Goal: Information Seeking & Learning: Learn about a topic

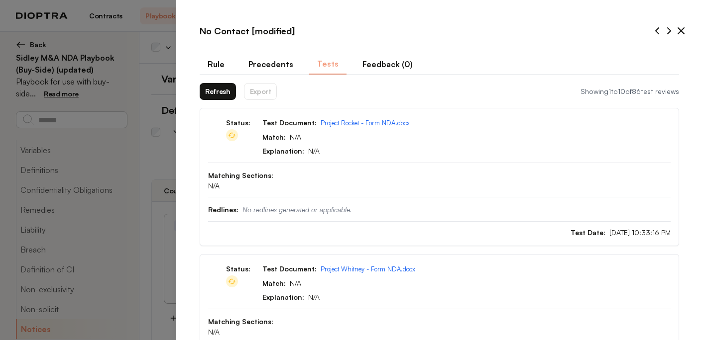
select select "******"
select select "*****"
click at [215, 90] on button "Refresh" at bounding box center [218, 91] width 36 height 17
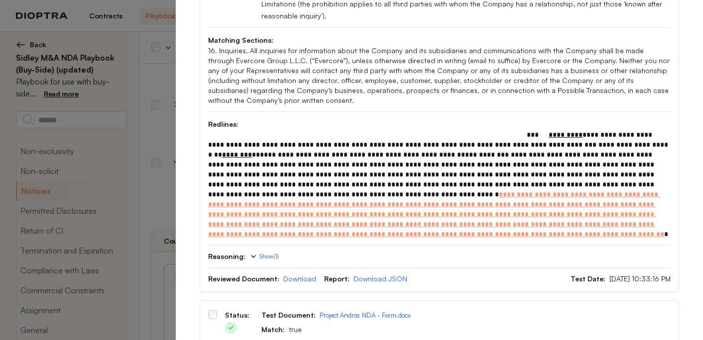
scroll to position [0, 0]
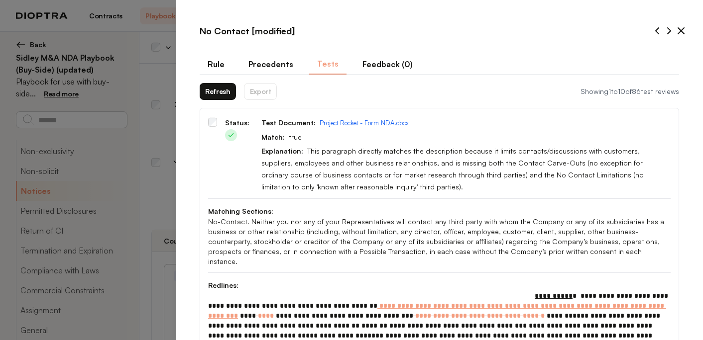
click at [683, 31] on icon at bounding box center [681, 31] width 12 height 12
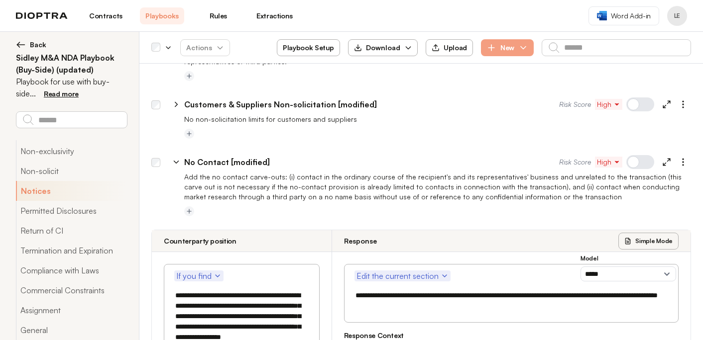
click at [175, 158] on icon at bounding box center [176, 162] width 9 height 9
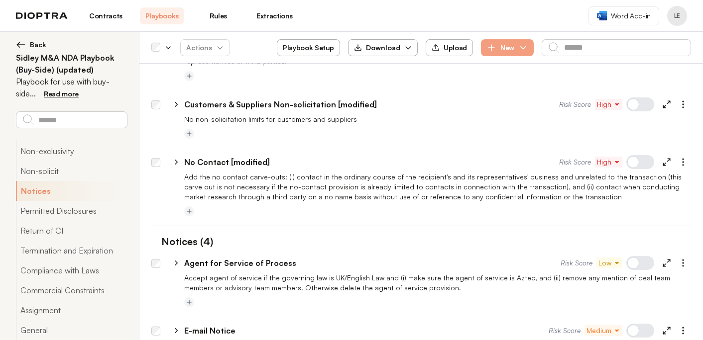
click at [100, 14] on link "Contracts" at bounding box center [106, 15] width 44 height 17
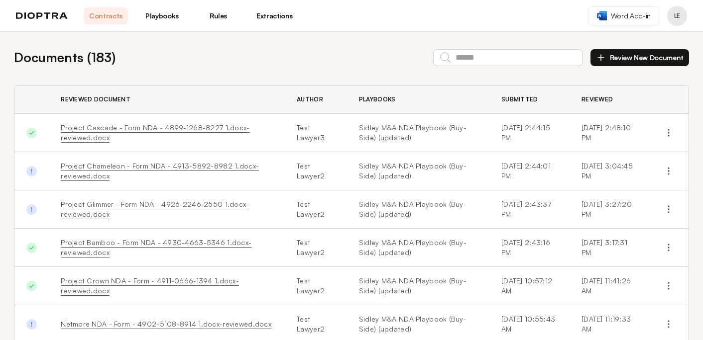
click at [147, 19] on link "Playbooks" at bounding box center [162, 15] width 44 height 17
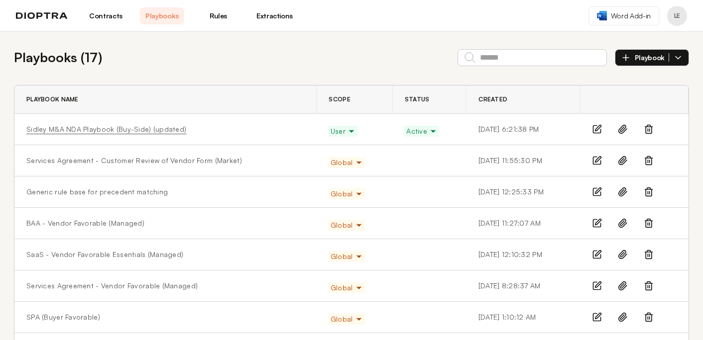
click at [95, 132] on link "Sidley M&A NDA Playbook (Buy-Side) (updated)" at bounding box center [106, 129] width 160 height 10
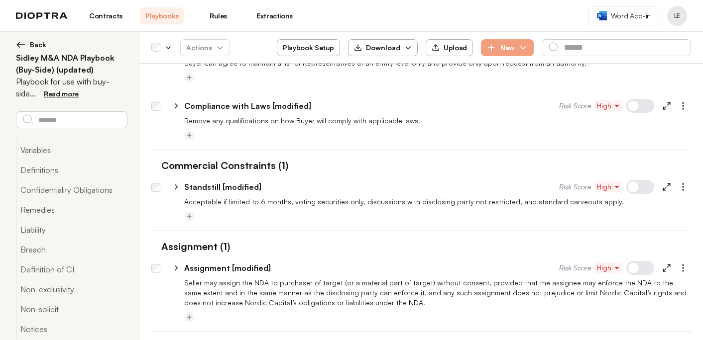
scroll to position [2816, 0]
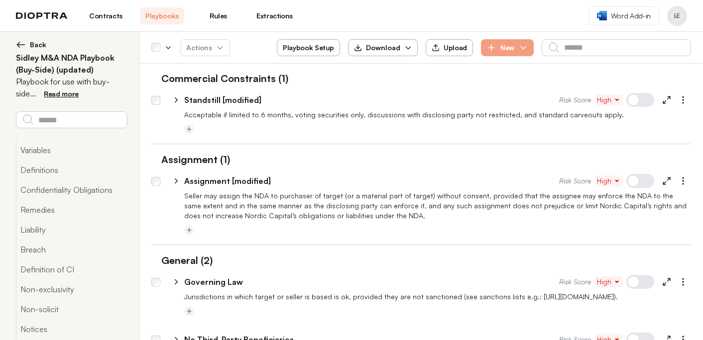
click at [609, 335] on span "High" at bounding box center [608, 340] width 23 height 10
click at [610, 277] on span "High" at bounding box center [608, 282] width 23 height 10
click at [614, 334] on span "Low" at bounding box center [613, 339] width 13 height 10
click at [608, 176] on span "High" at bounding box center [608, 181] width 23 height 10
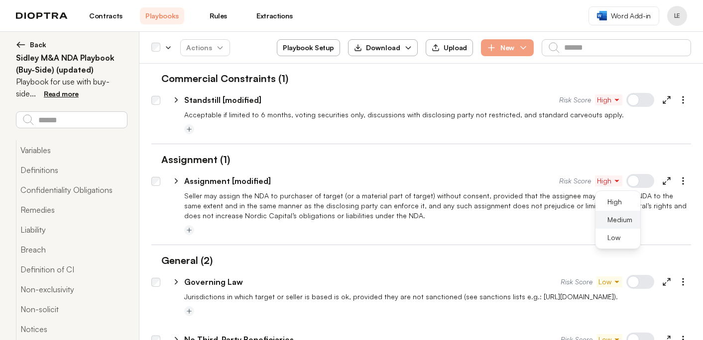
click at [607, 211] on button "Medium" at bounding box center [617, 220] width 45 height 18
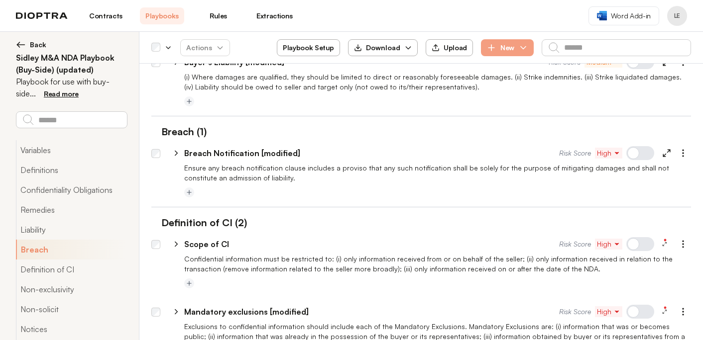
scroll to position [0, 0]
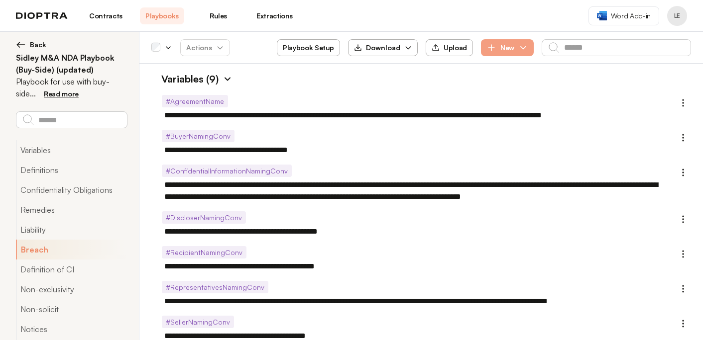
type textarea "*"
click at [29, 45] on button "Back" at bounding box center [71, 45] width 111 height 10
